Goal: Check status: Check status

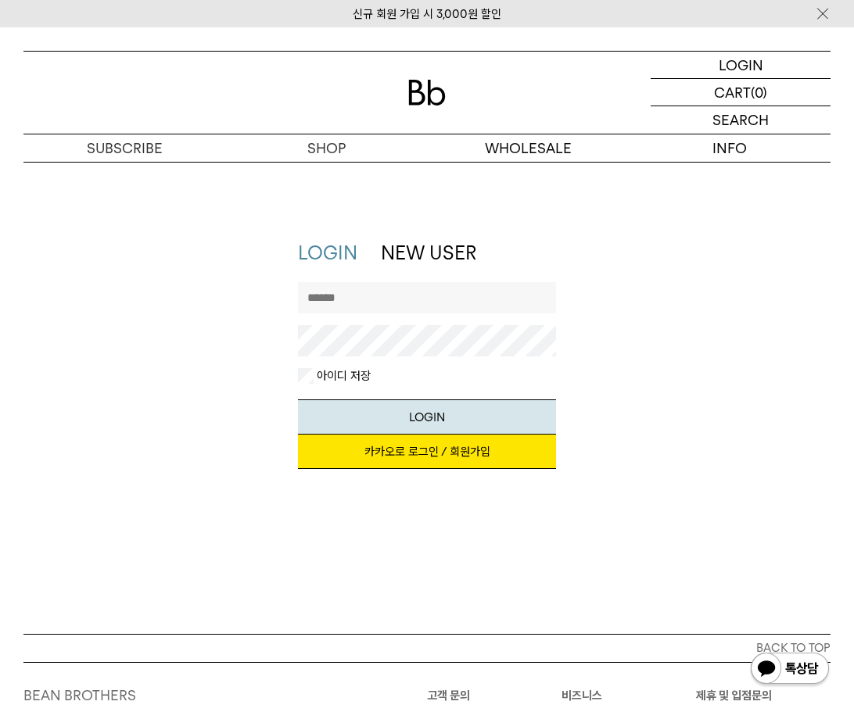
type input "**********"
click at [427, 416] on button "LOGIN" at bounding box center [427, 416] width 259 height 35
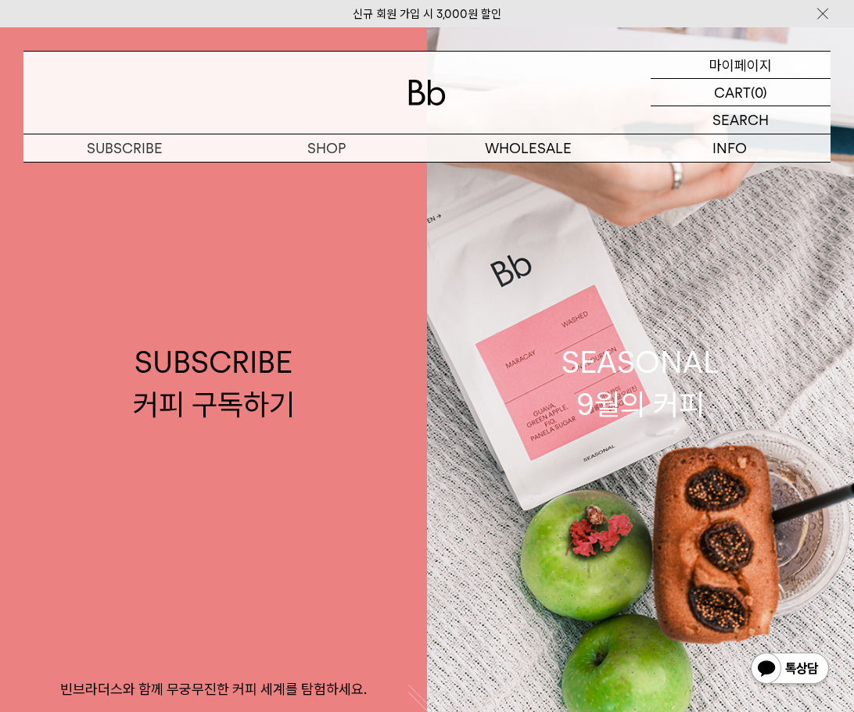
click at [756, 52] on p "마이페이지" at bounding box center [740, 65] width 63 height 27
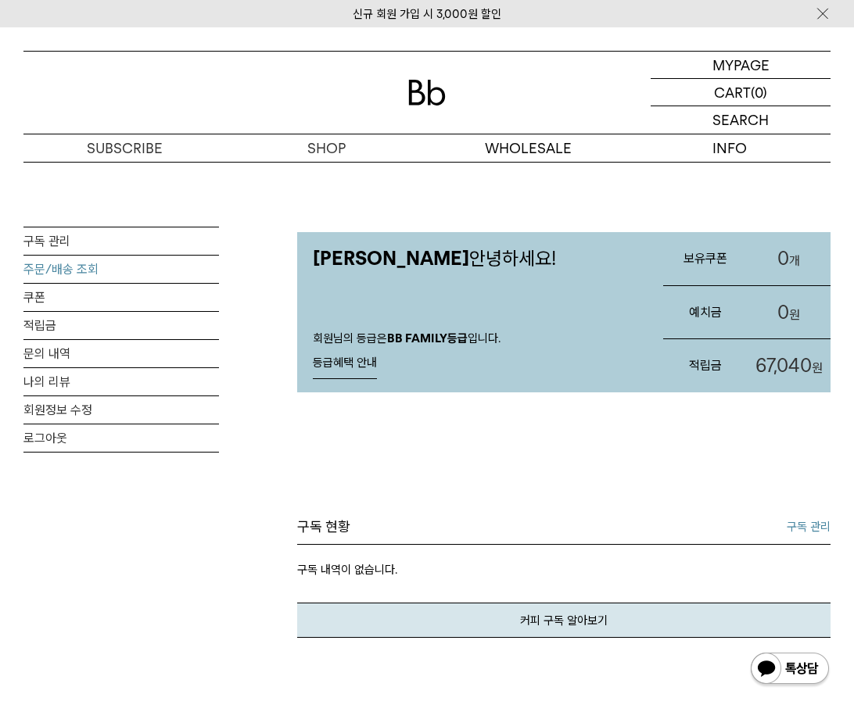
click at [66, 269] on link "주문/배송 조회" at bounding box center [120, 269] width 195 height 27
